Goal: Task Accomplishment & Management: Complete application form

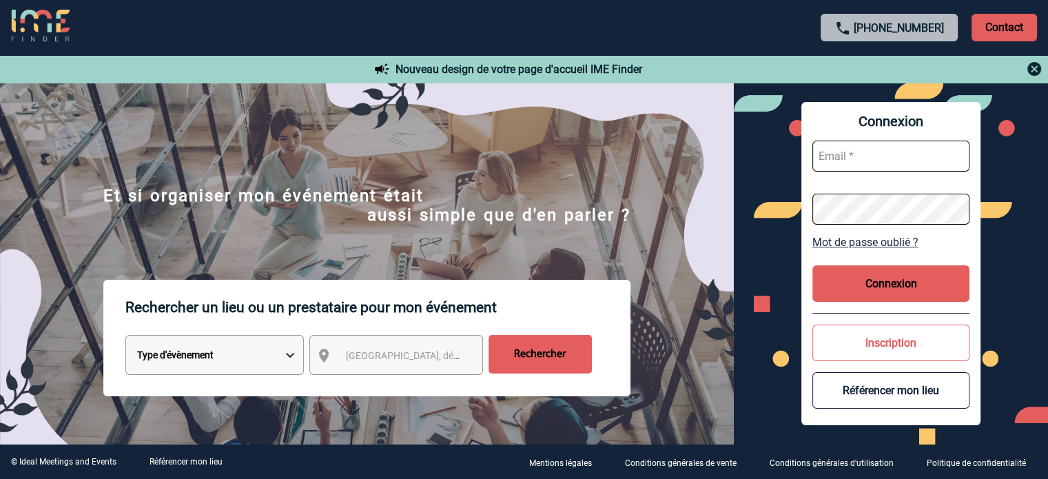
type input "cleborgne@ime-groupe.com"
click at [874, 278] on button "Connexion" at bounding box center [890, 283] width 157 height 37
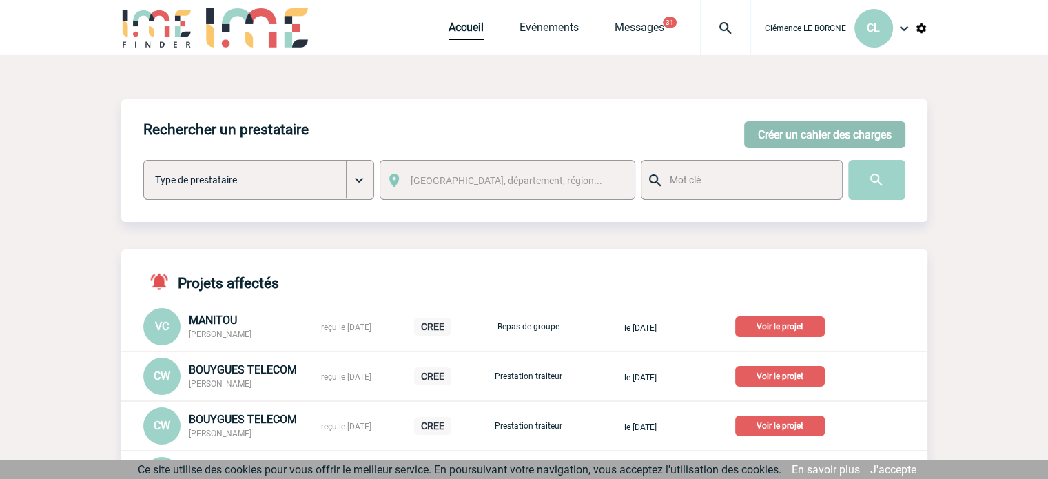
click at [799, 133] on button "Créer un cahier des charges" at bounding box center [824, 134] width 161 height 27
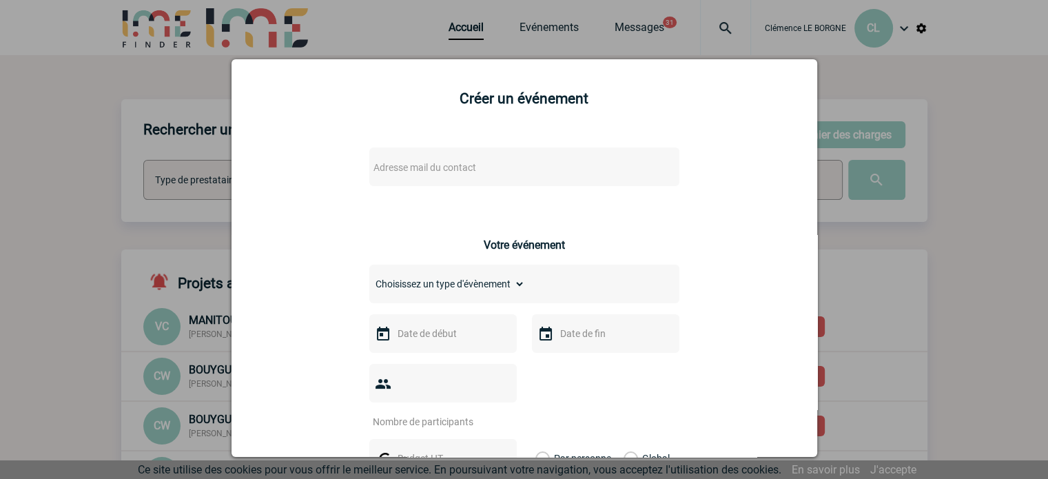
click at [458, 164] on span "Adresse mail du contact" at bounding box center [424, 167] width 103 height 11
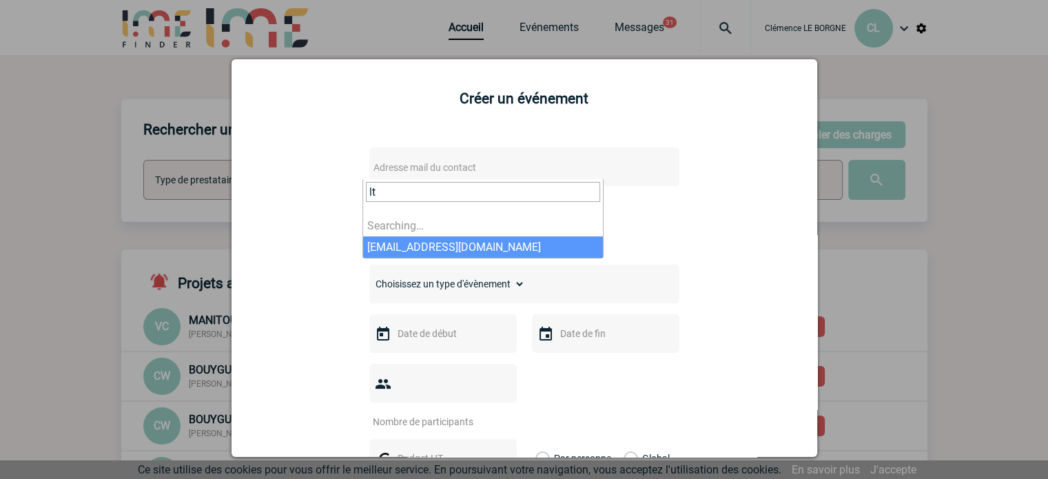
type input "l"
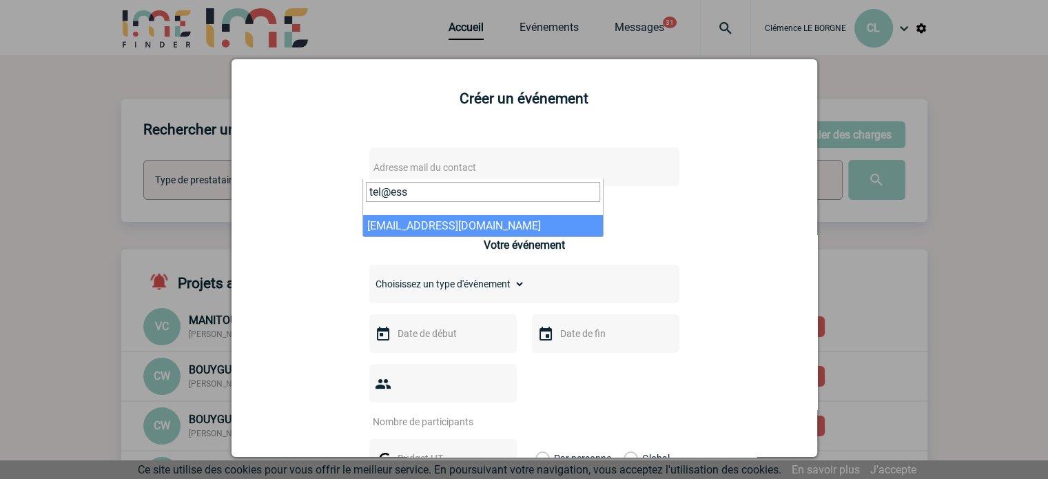
type input "tel@ess"
select select "132912"
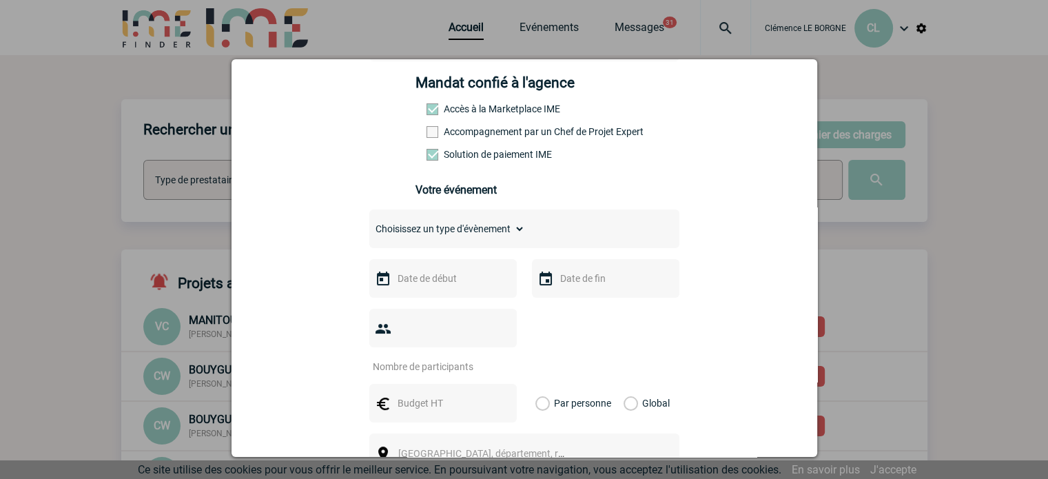
scroll to position [207, 0]
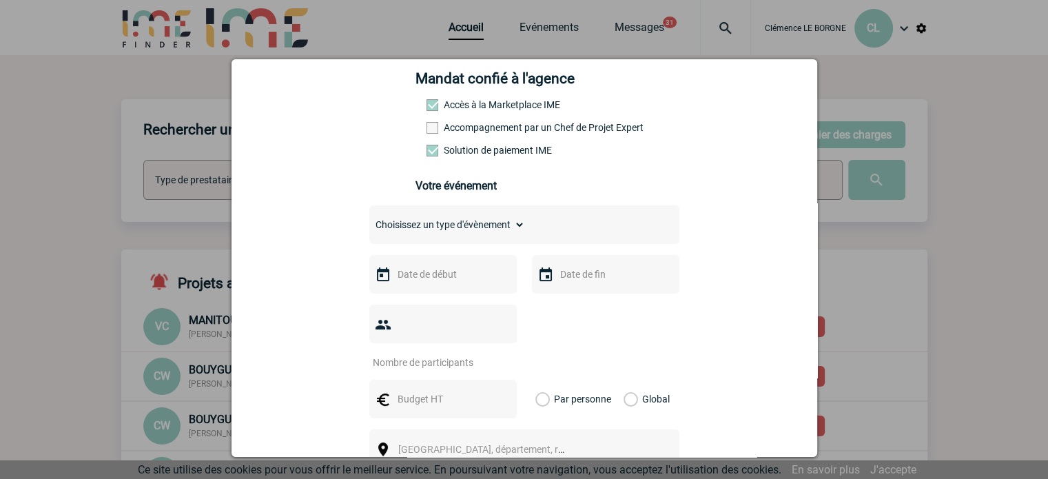
click at [505, 242] on div "Choisissez un type d'évènement Séminaire avec nuitée Séminaire sans nuitée Repa…" at bounding box center [524, 224] width 310 height 39
click at [500, 231] on select "Choisissez un type d'évènement Séminaire avec nuitée Séminaire sans nuitée Repa…" at bounding box center [447, 224] width 156 height 19
select select "4"
click at [369, 219] on select "Choisissez un type d'évènement Séminaire avec nuitée Séminaire sans nuitée Repa…" at bounding box center [447, 224] width 156 height 19
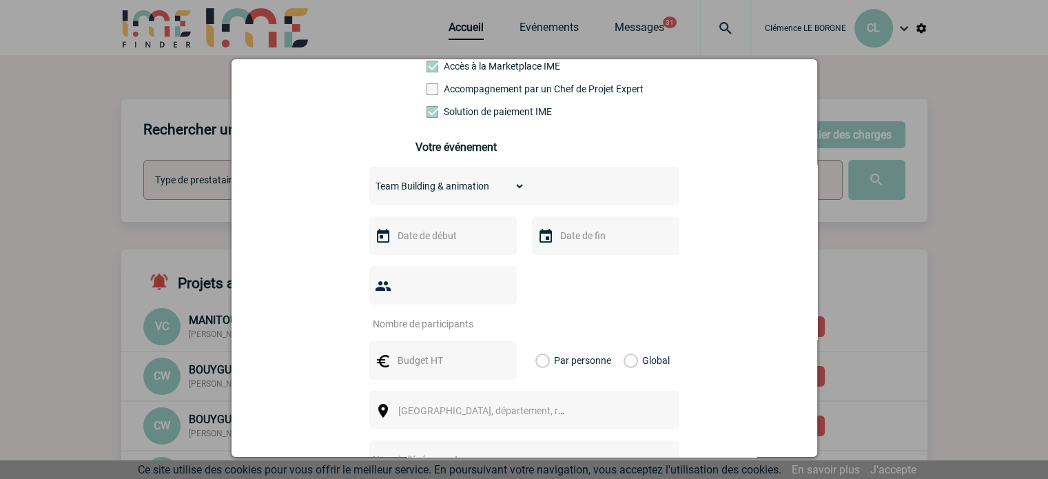
scroll to position [276, 0]
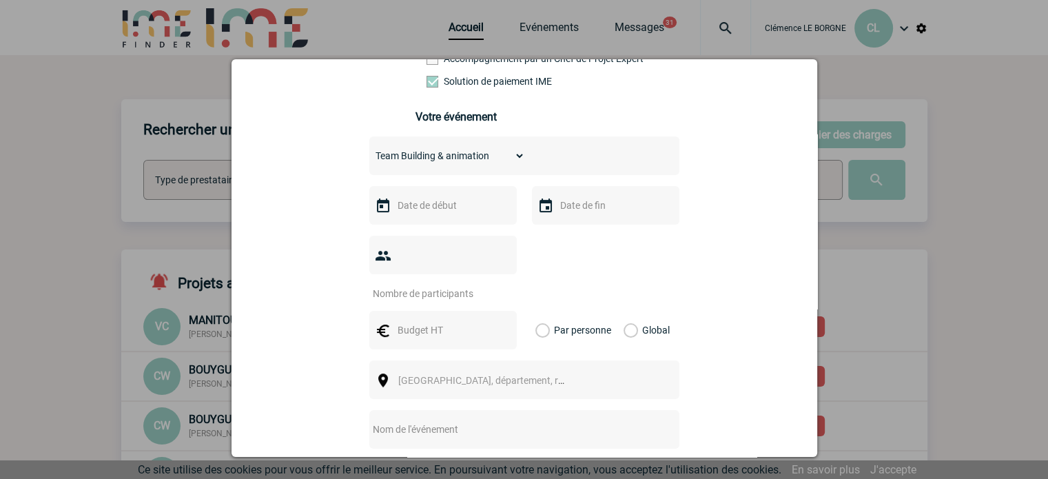
click at [458, 207] on input "text" at bounding box center [441, 205] width 95 height 18
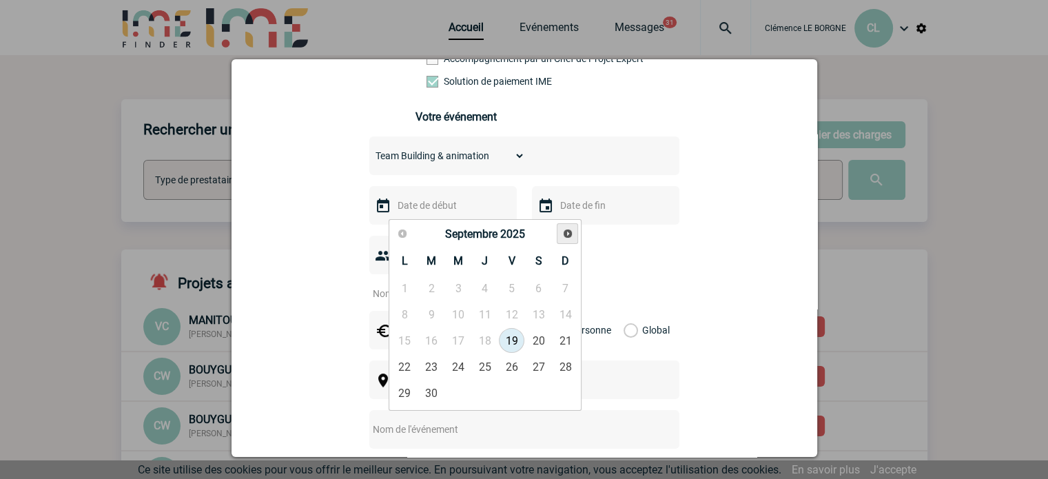
click at [562, 238] on span "Suivant" at bounding box center [567, 233] width 11 height 11
click at [435, 370] on link "18" at bounding box center [431, 366] width 25 height 25
type input "18-11-2025"
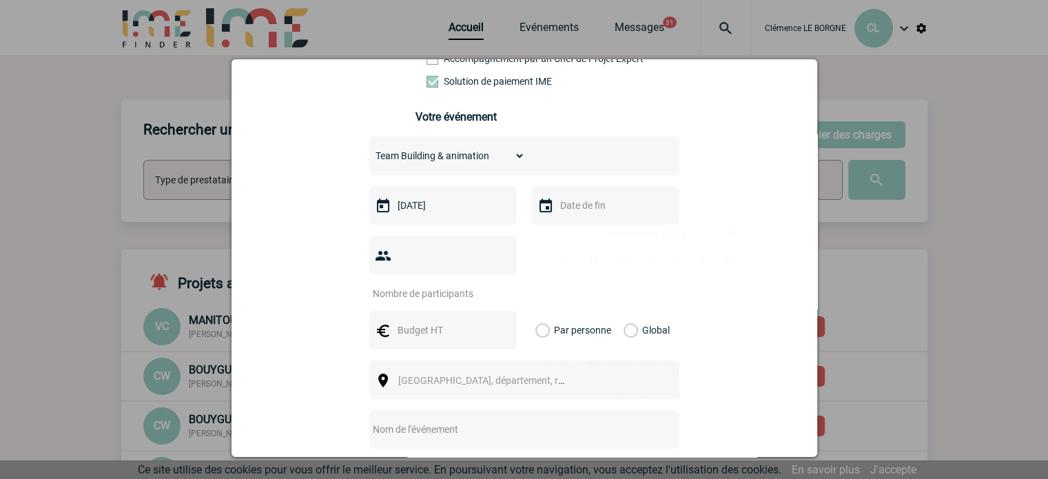
click at [604, 209] on input "text" at bounding box center [604, 205] width 95 height 18
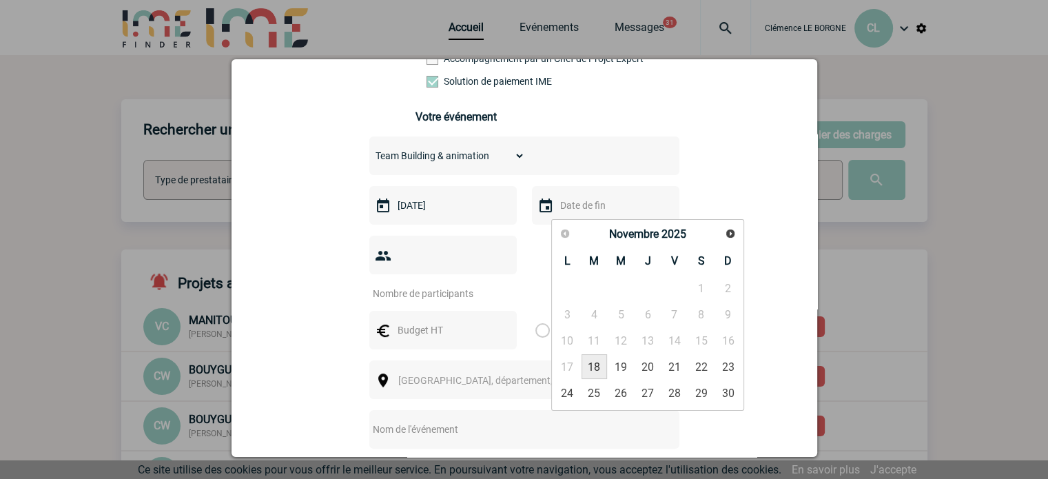
click at [593, 371] on link "18" at bounding box center [594, 366] width 25 height 25
type input "18-11-2025"
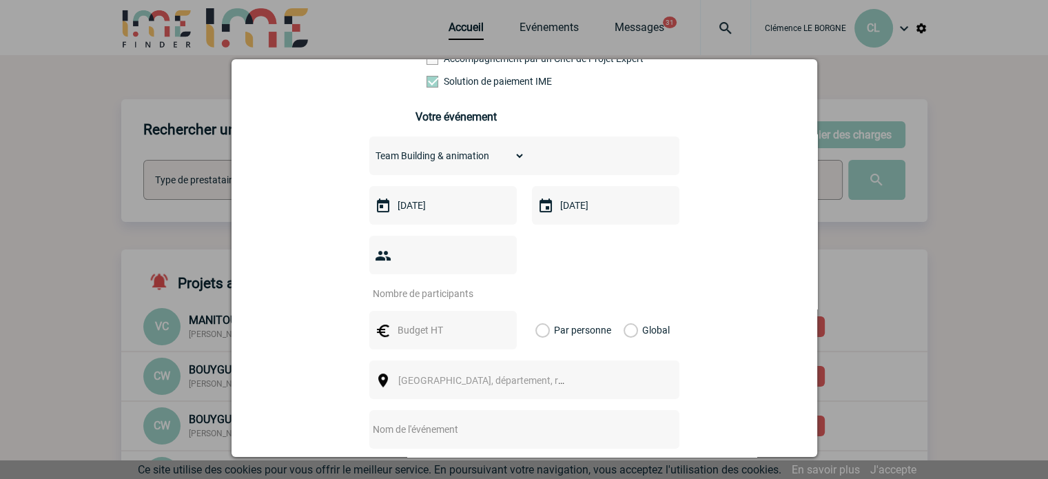
click at [434, 285] on input "number" at bounding box center [434, 294] width 130 height 18
type input "20"
click at [434, 321] on input "text" at bounding box center [441, 330] width 95 height 18
type input "3000"
click at [633, 311] on label "Global" at bounding box center [628, 330] width 9 height 39
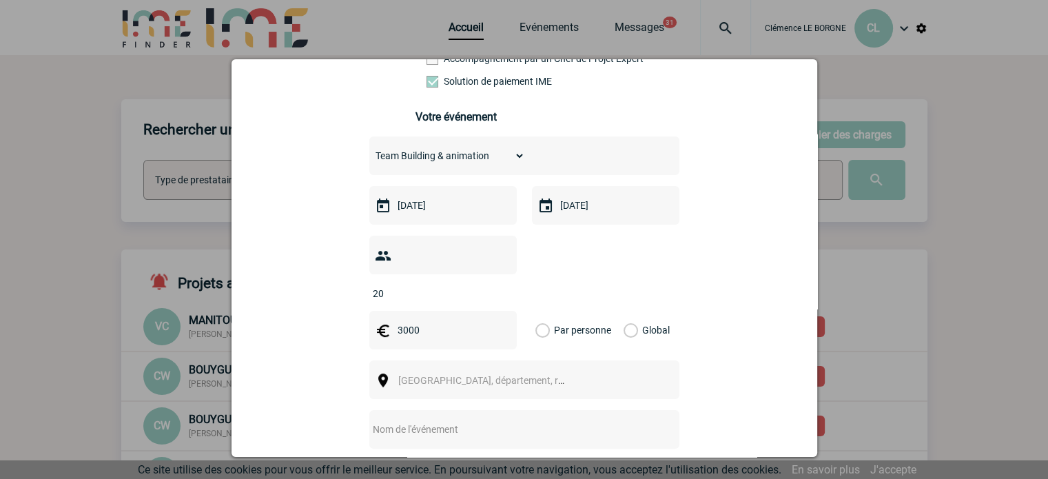
click at [0, 0] on input "Global" at bounding box center [0, 0] width 0 height 0
click at [471, 371] on span "Ville, département, région..." at bounding box center [487, 380] width 189 height 19
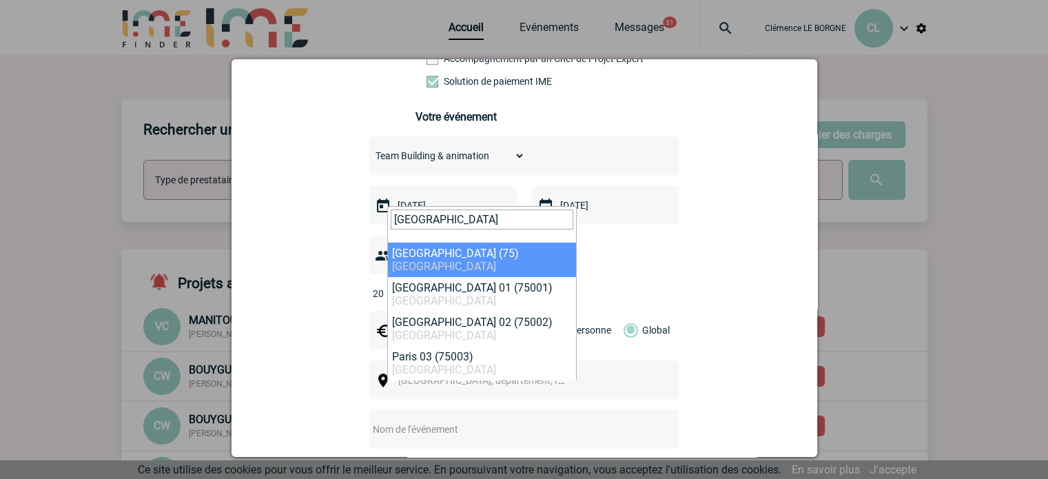
type input "paris"
select select "3"
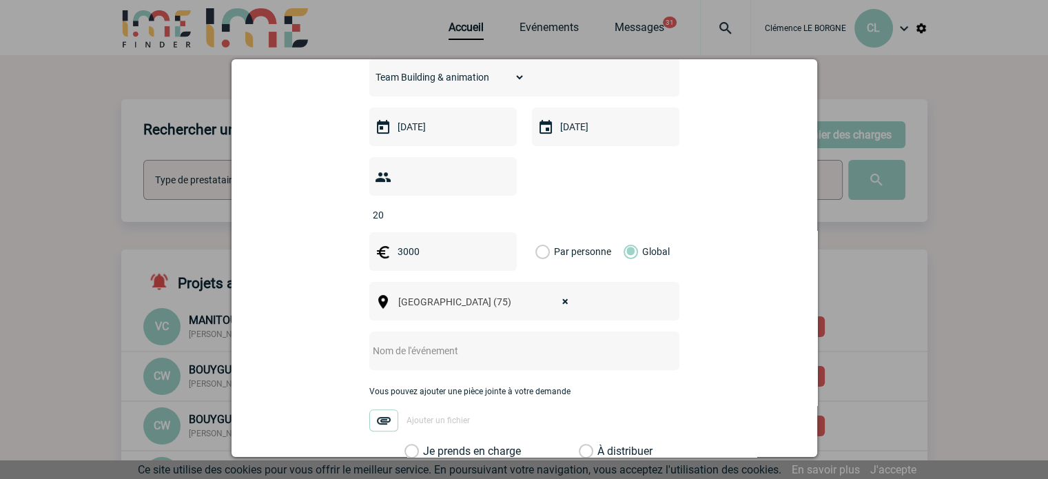
scroll to position [482, 0]
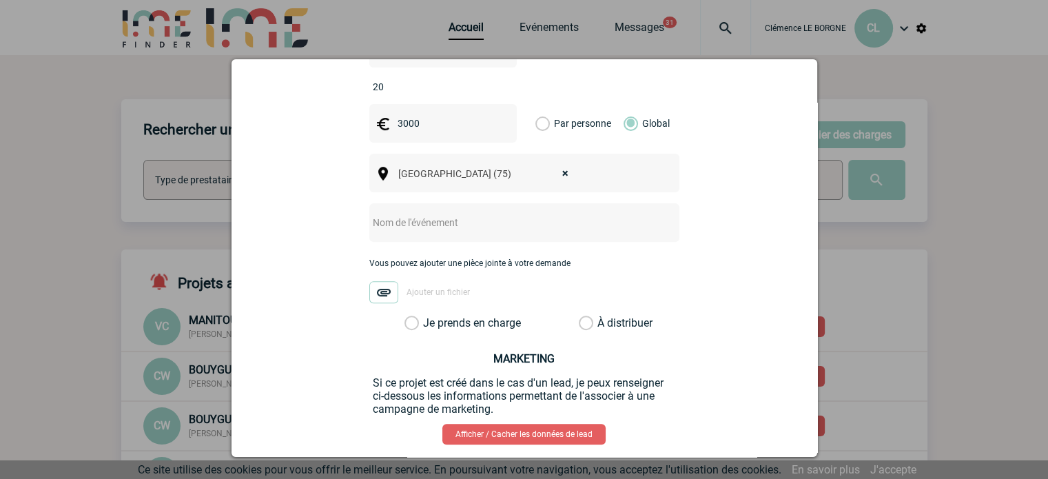
click at [453, 214] on input "text" at bounding box center [506, 223] width 274 height 18
click at [411, 214] on input "Visite du louvre et" at bounding box center [506, 223] width 274 height 18
click at [485, 214] on input "Visite du Louvre et" at bounding box center [506, 223] width 274 height 18
click at [477, 214] on input "Visite du Louvre et" at bounding box center [506, 223] width 274 height 18
click at [482, 214] on input "Visite du Louvre et" at bounding box center [506, 223] width 274 height 18
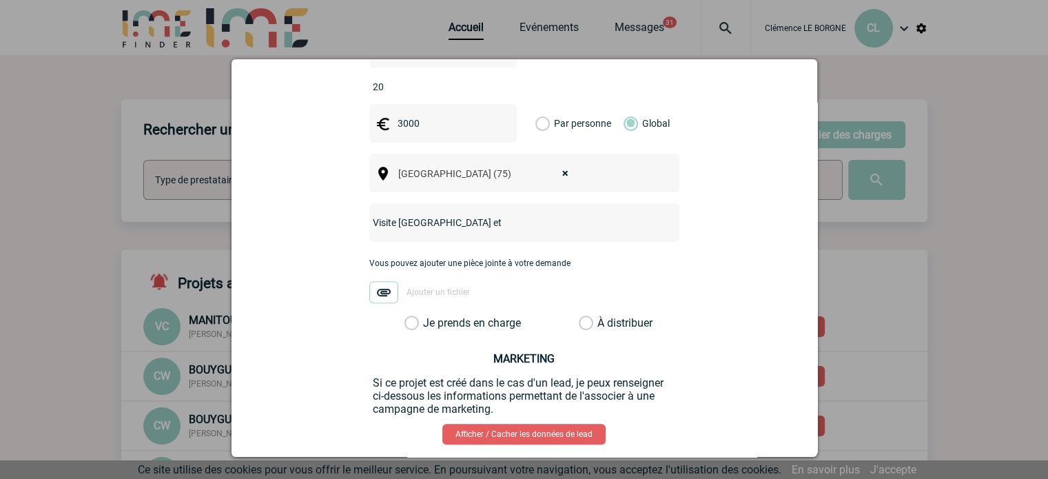
click at [491, 214] on input "Visite du Louvre et" at bounding box center [506, 223] width 274 height 18
click at [428, 316] on label "Je prends en charge" at bounding box center [415, 323] width 23 height 14
click at [0, 0] on input "Je prends en charge" at bounding box center [0, 0] width 0 height 0
click at [484, 214] on input "Visite du Louvre et" at bounding box center [506, 223] width 274 height 18
click at [524, 214] on input "Visite du Louvre et" at bounding box center [506, 223] width 274 height 18
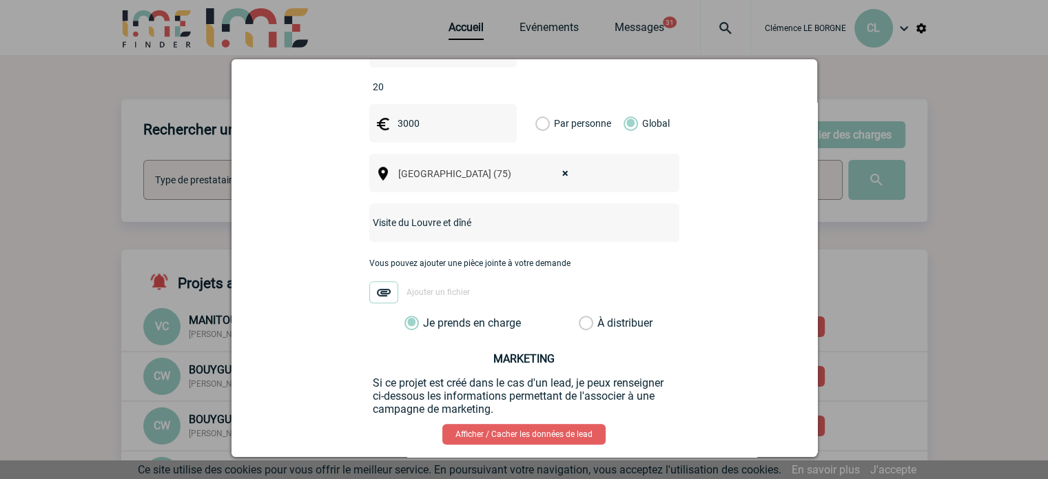
click at [535, 224] on div "Choisissez un type d'évènement Séminaire avec nuitée Séminaire sans nuitée Repa…" at bounding box center [524, 130] width 310 height 400
click at [480, 214] on input "Visite du Louvre et dîné" at bounding box center [506, 223] width 274 height 18
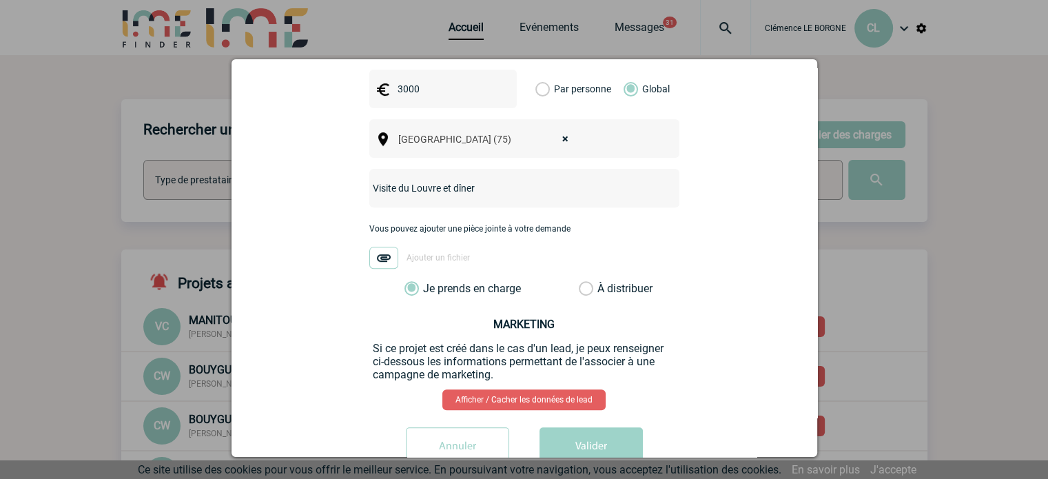
scroll to position [536, 0]
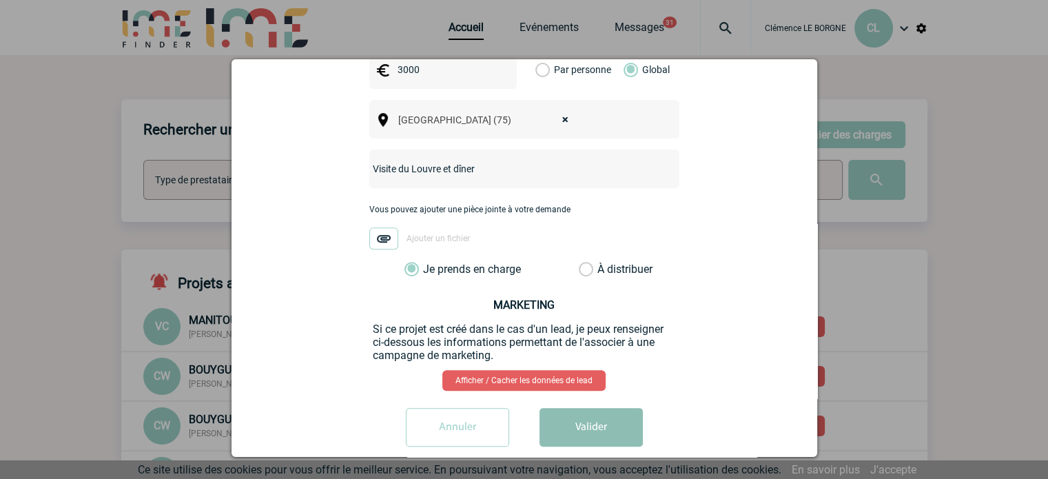
type input "Visite du Louvre et dîner"
click at [601, 411] on button "Valider" at bounding box center [591, 427] width 103 height 39
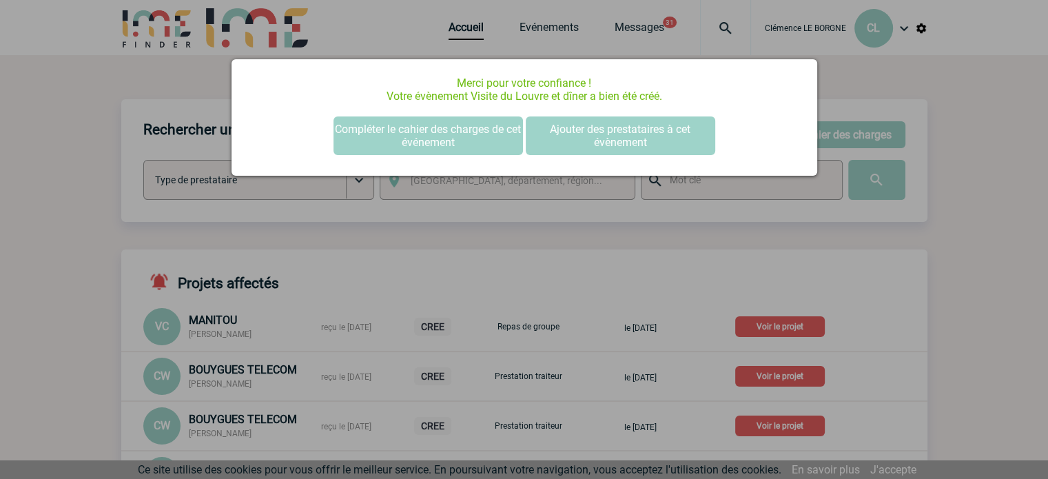
scroll to position [0, 0]
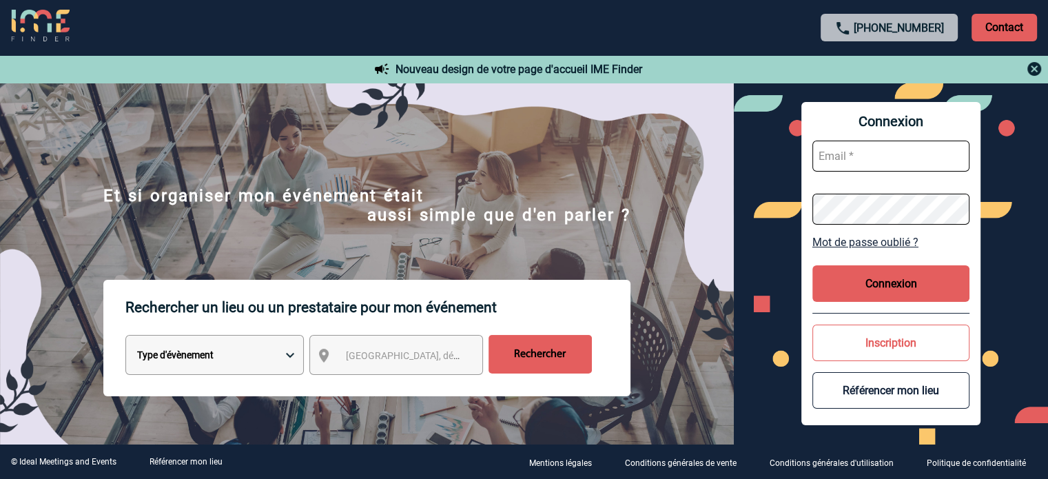
type input "cleborgne@ime-groupe.com"
click at [901, 285] on button "Connexion" at bounding box center [890, 283] width 157 height 37
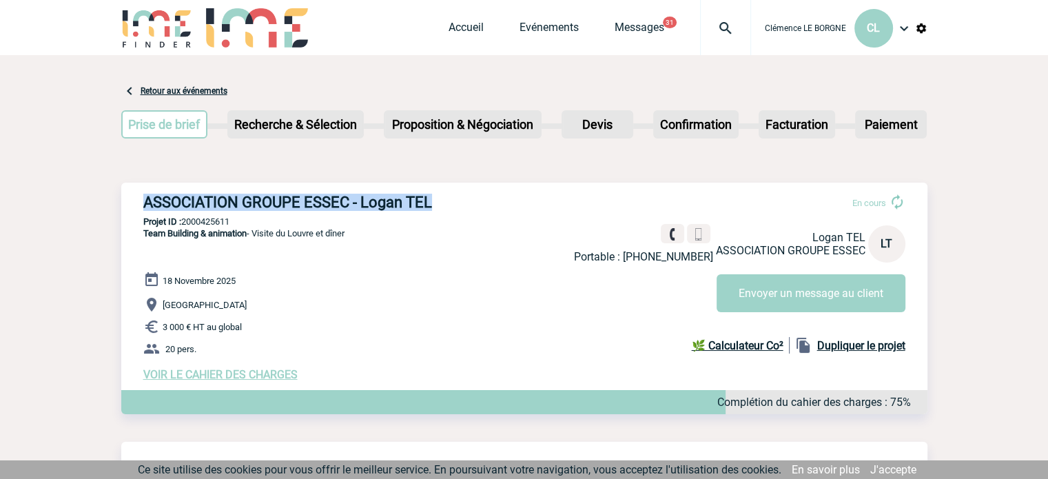
drag, startPoint x: 136, startPoint y: 199, endPoint x: 444, endPoint y: 209, distance: 308.9
click at [444, 209] on div "ASSOCIATION GROUPE ESSEC - Logan TEL En cours Portable : [PHONE_NUMBER] Logan T…" at bounding box center [524, 287] width 806 height 209
copy h3 "ASSOCIATION GROUPE ESSEC - Logan TEL"
drag, startPoint x: 249, startPoint y: 222, endPoint x: 185, endPoint y: 219, distance: 64.1
click at [185, 219] on p "Projet ID : 2000425611" at bounding box center [524, 221] width 806 height 10
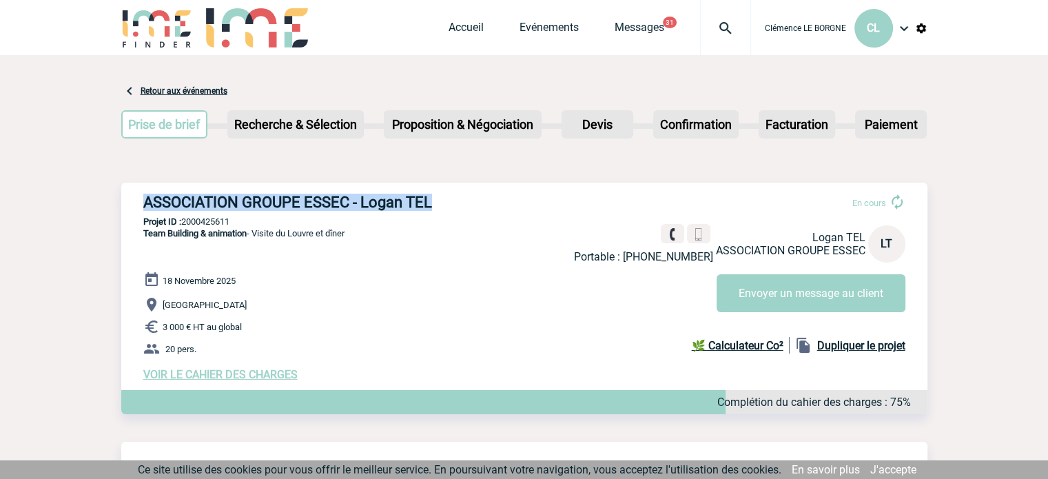
copy p "2000425611"
